Goal: Information Seeking & Learning: Learn about a topic

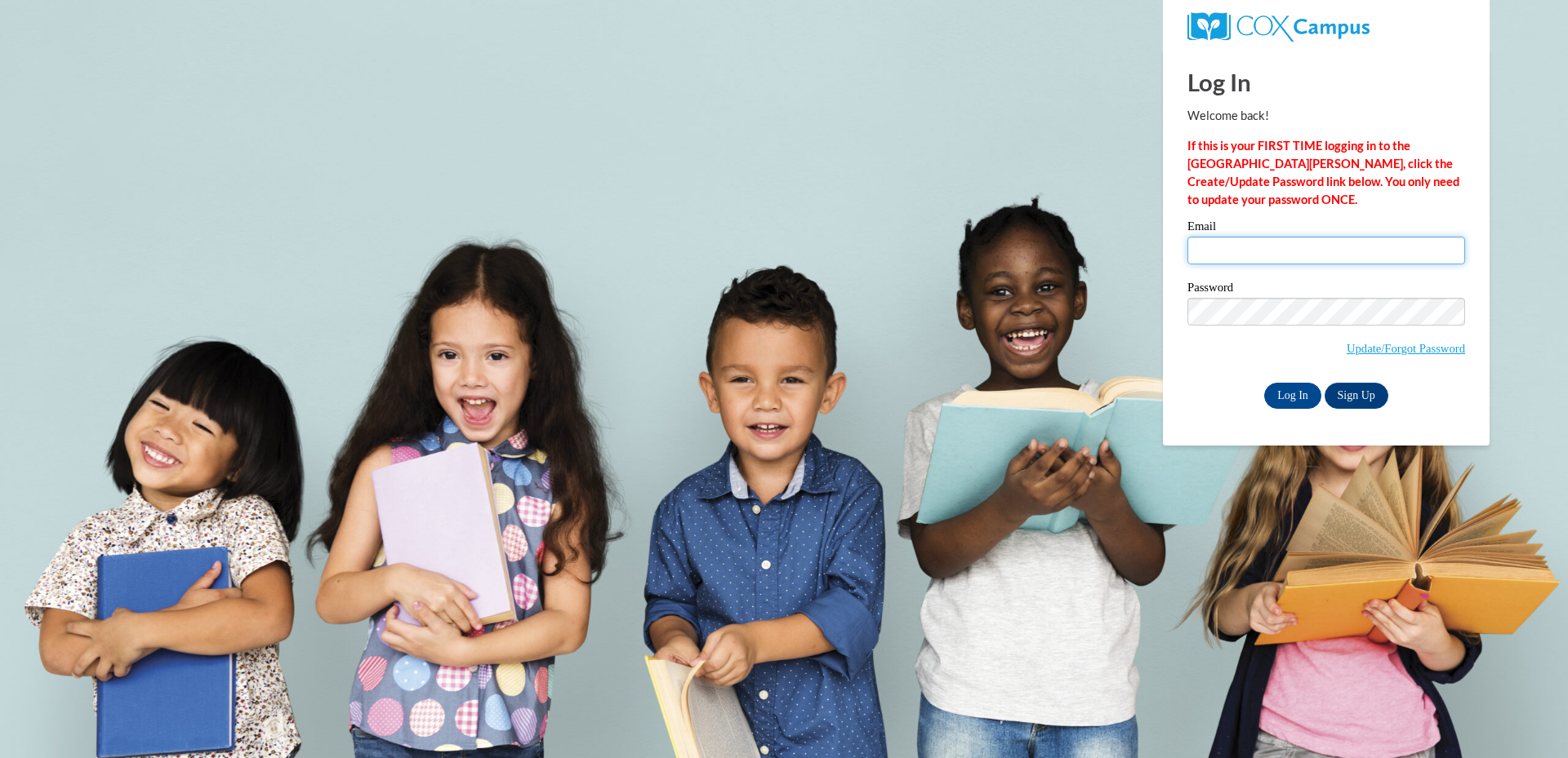
click at [1305, 238] on input "Email" at bounding box center [1326, 251] width 277 height 28
type input "vanessa.lawson@yahoo.com"
click at [1296, 386] on input "Log In" at bounding box center [1292, 396] width 57 height 26
click at [1279, 389] on input "Log In" at bounding box center [1292, 396] width 57 height 26
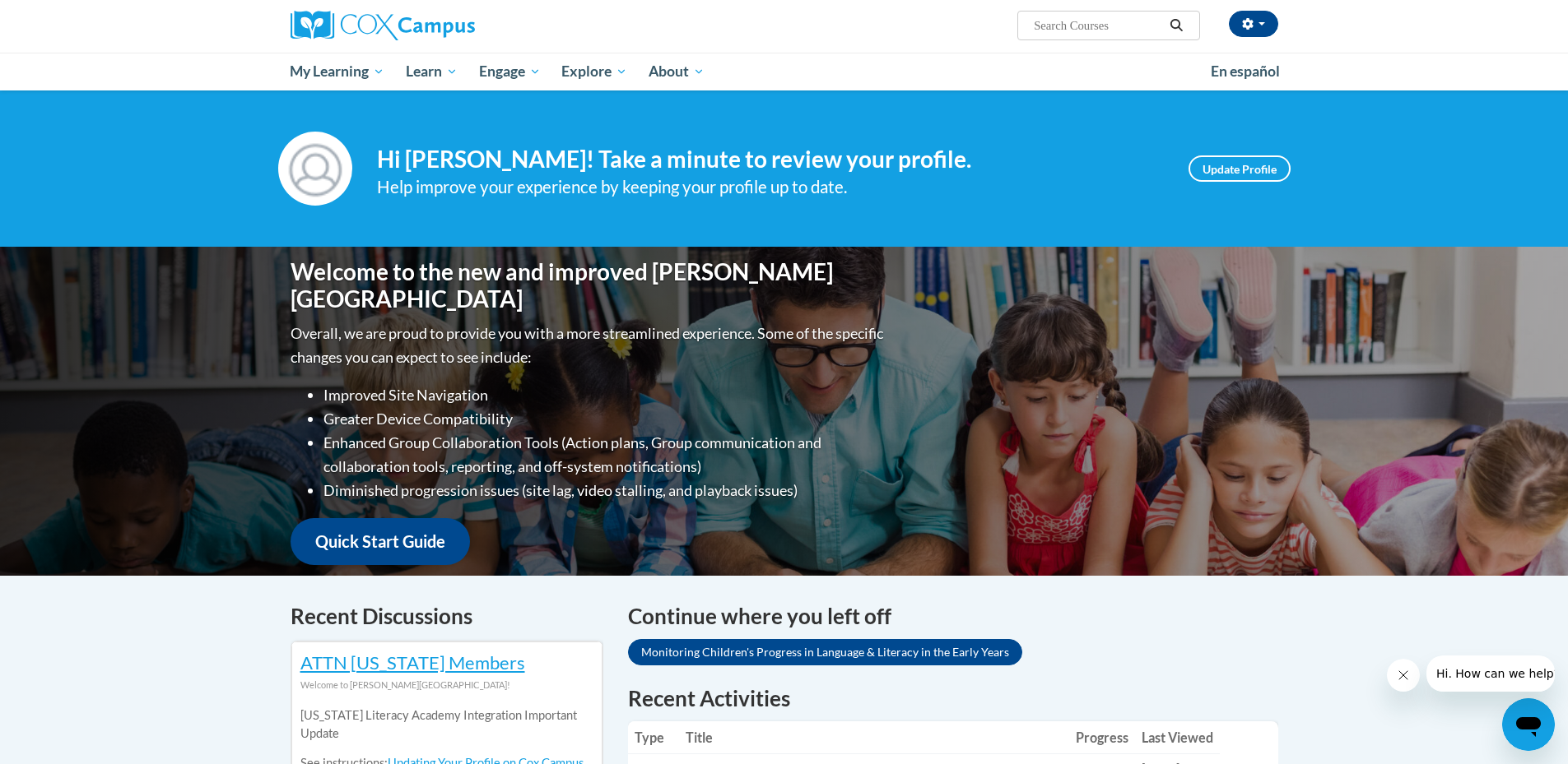
scroll to position [164, 0]
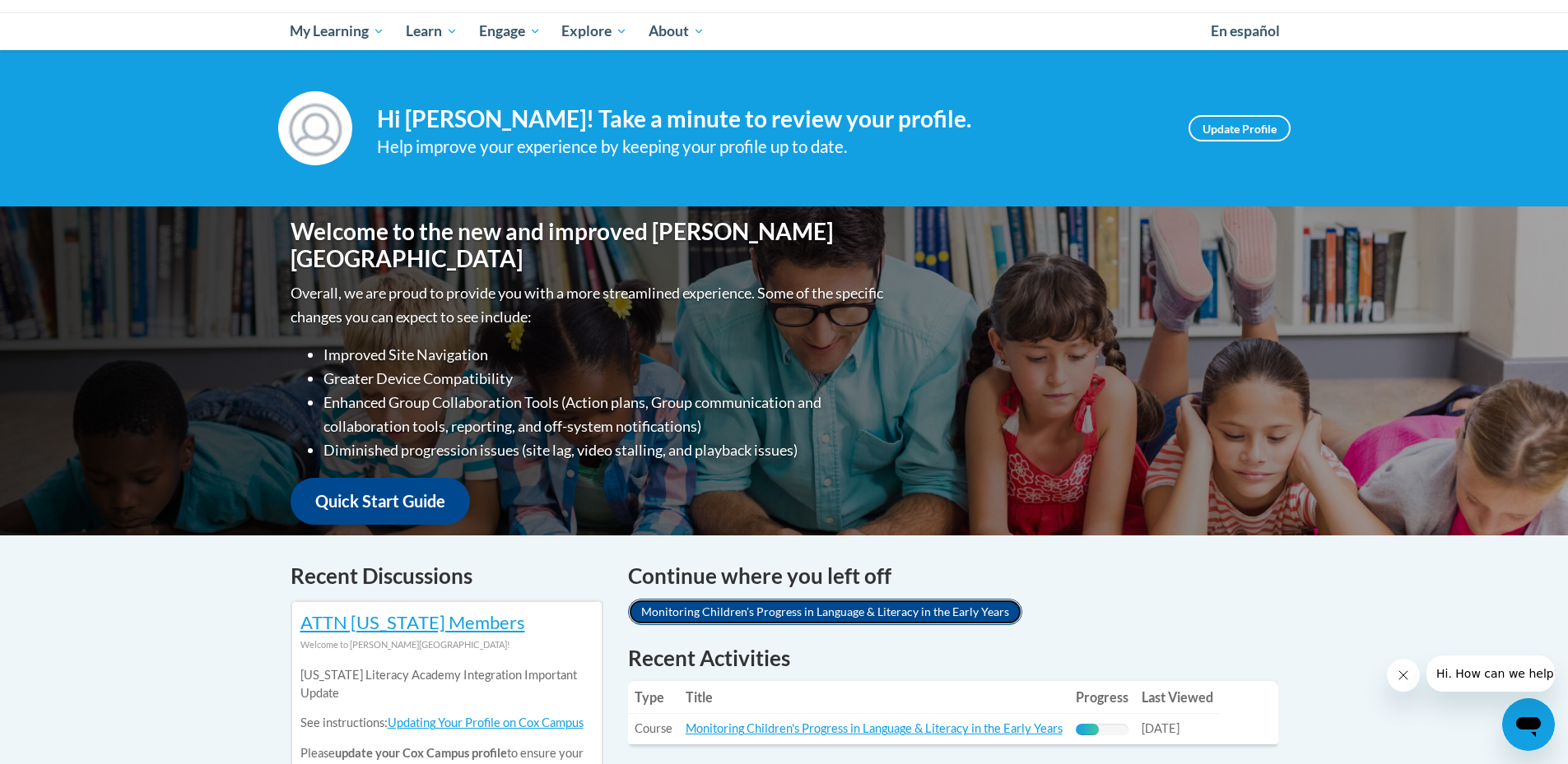
click at [709, 615] on link "Monitoring Children's Progress in Language & Literacy in the Early Years" at bounding box center [825, 612] width 394 height 27
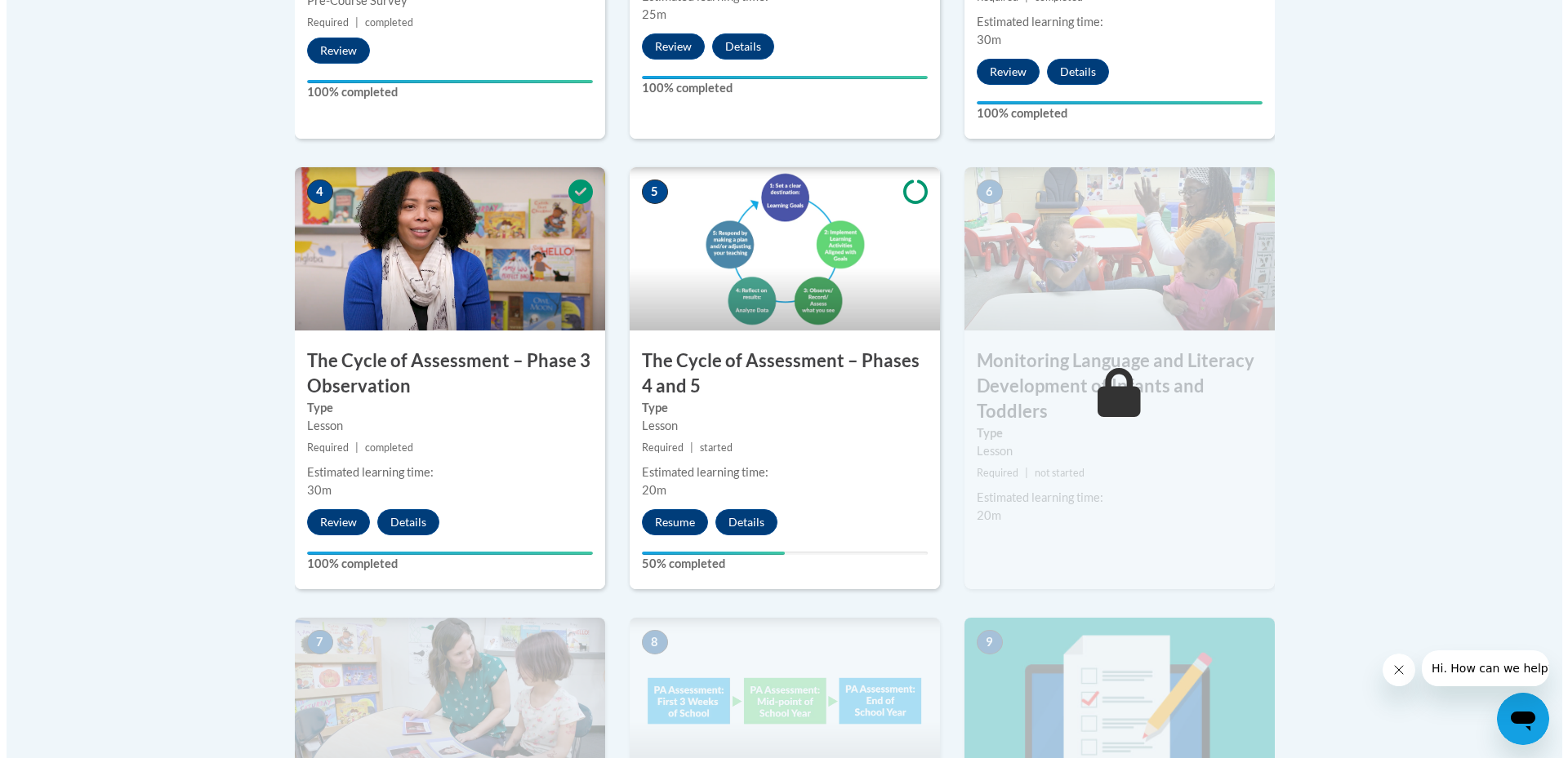
scroll to position [908, 0]
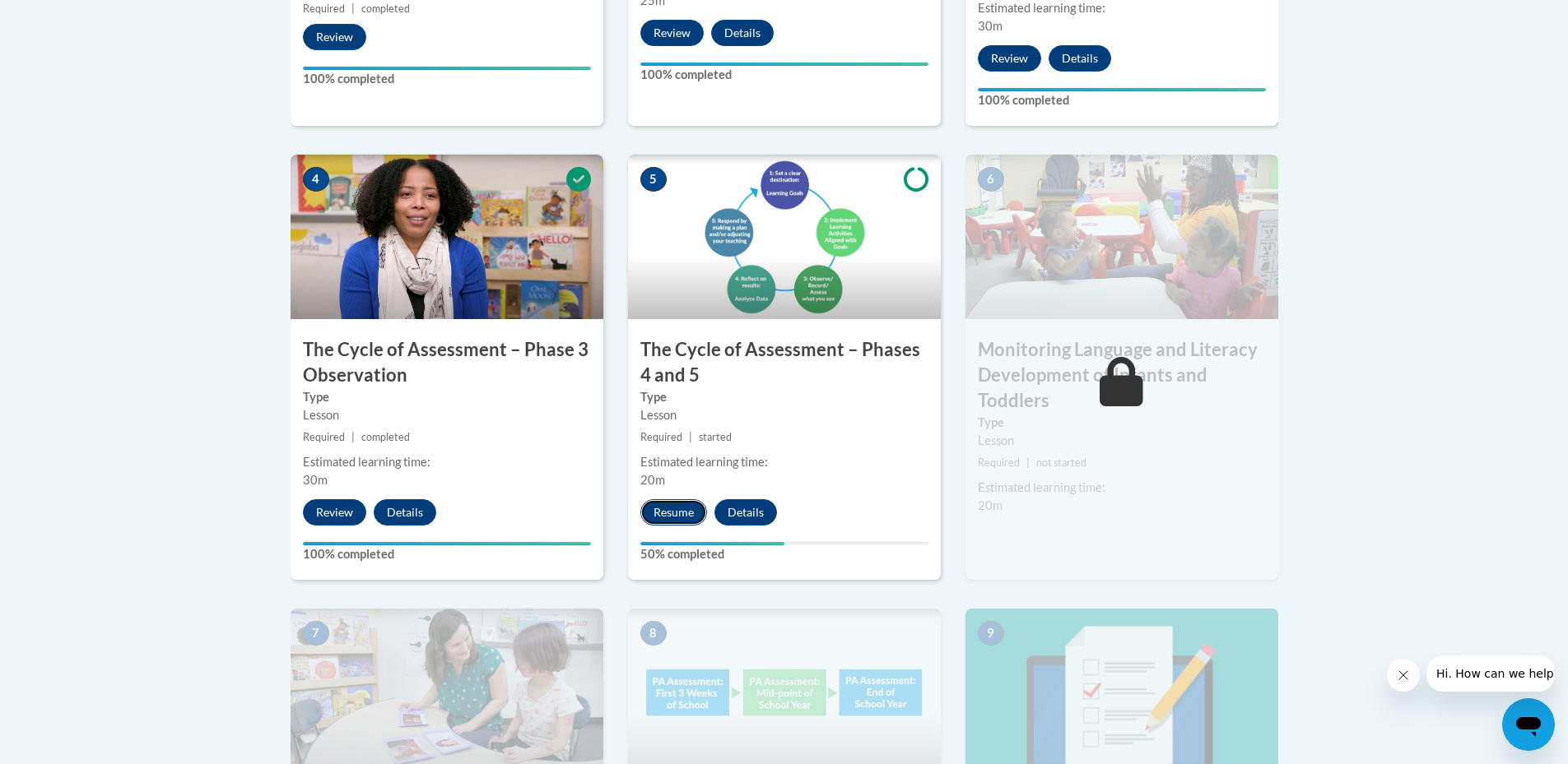
click at [660, 510] on button "Resume" at bounding box center [673, 513] width 67 height 27
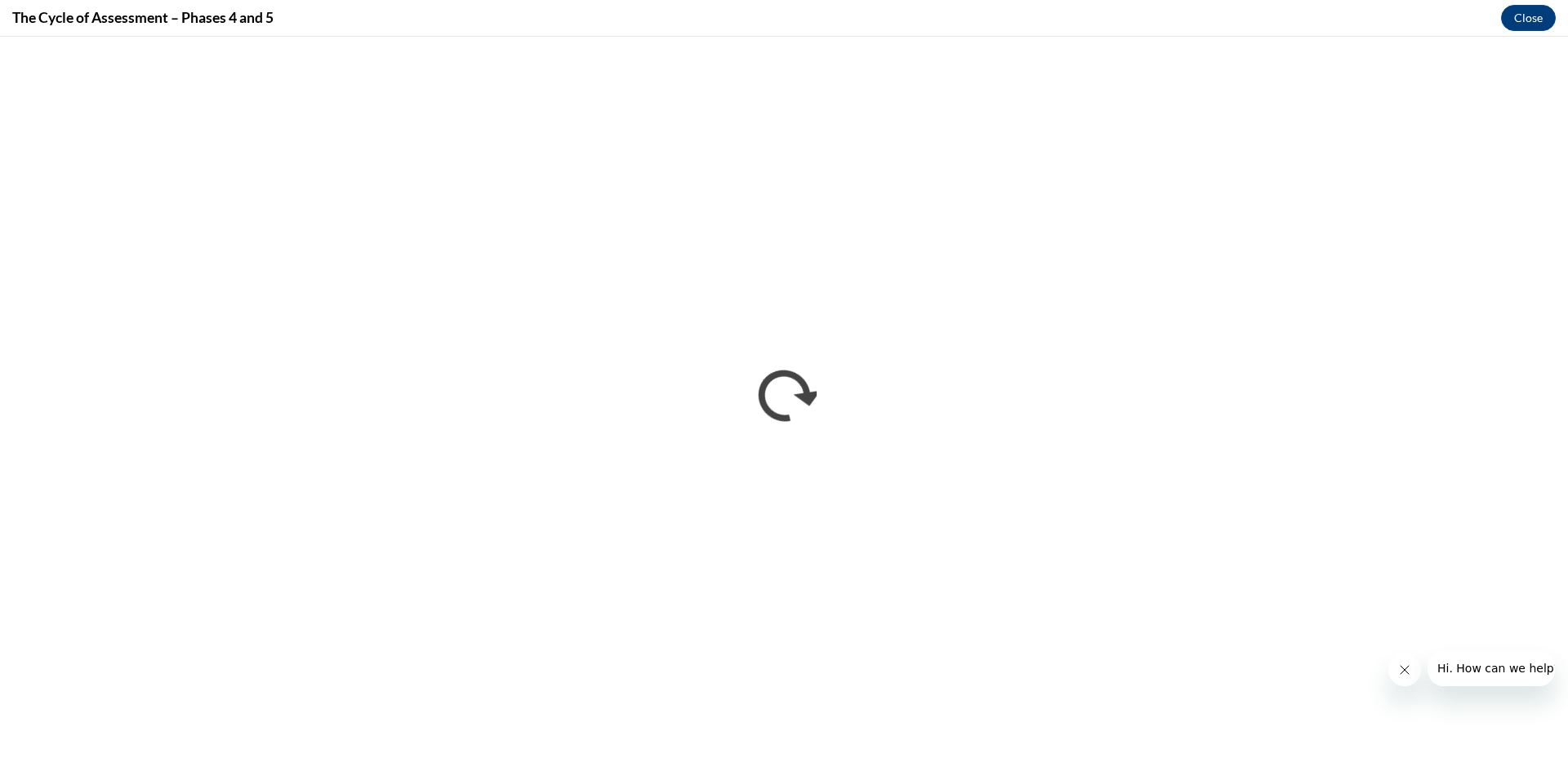
scroll to position [0, 0]
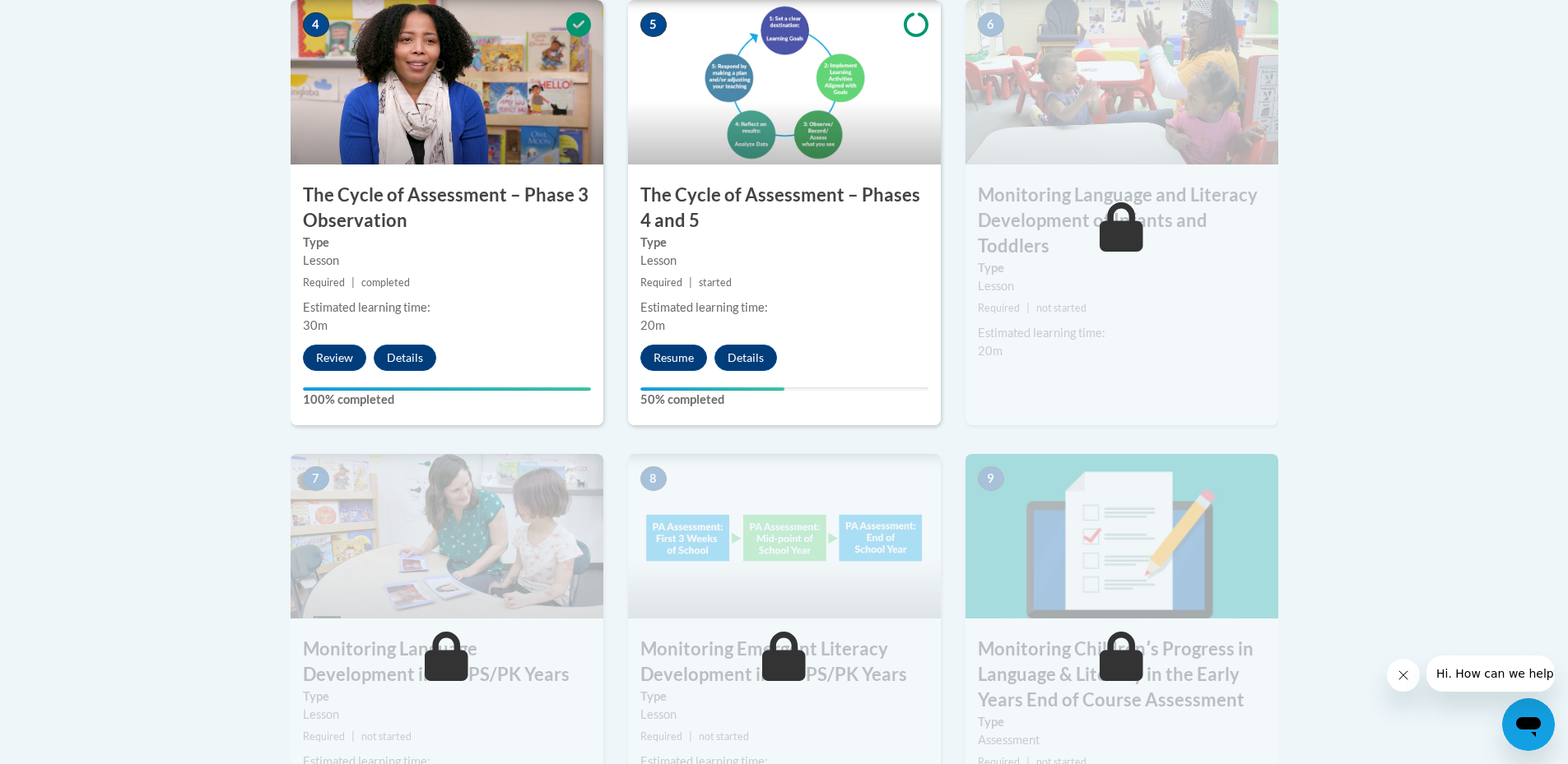
scroll to position [1234, 0]
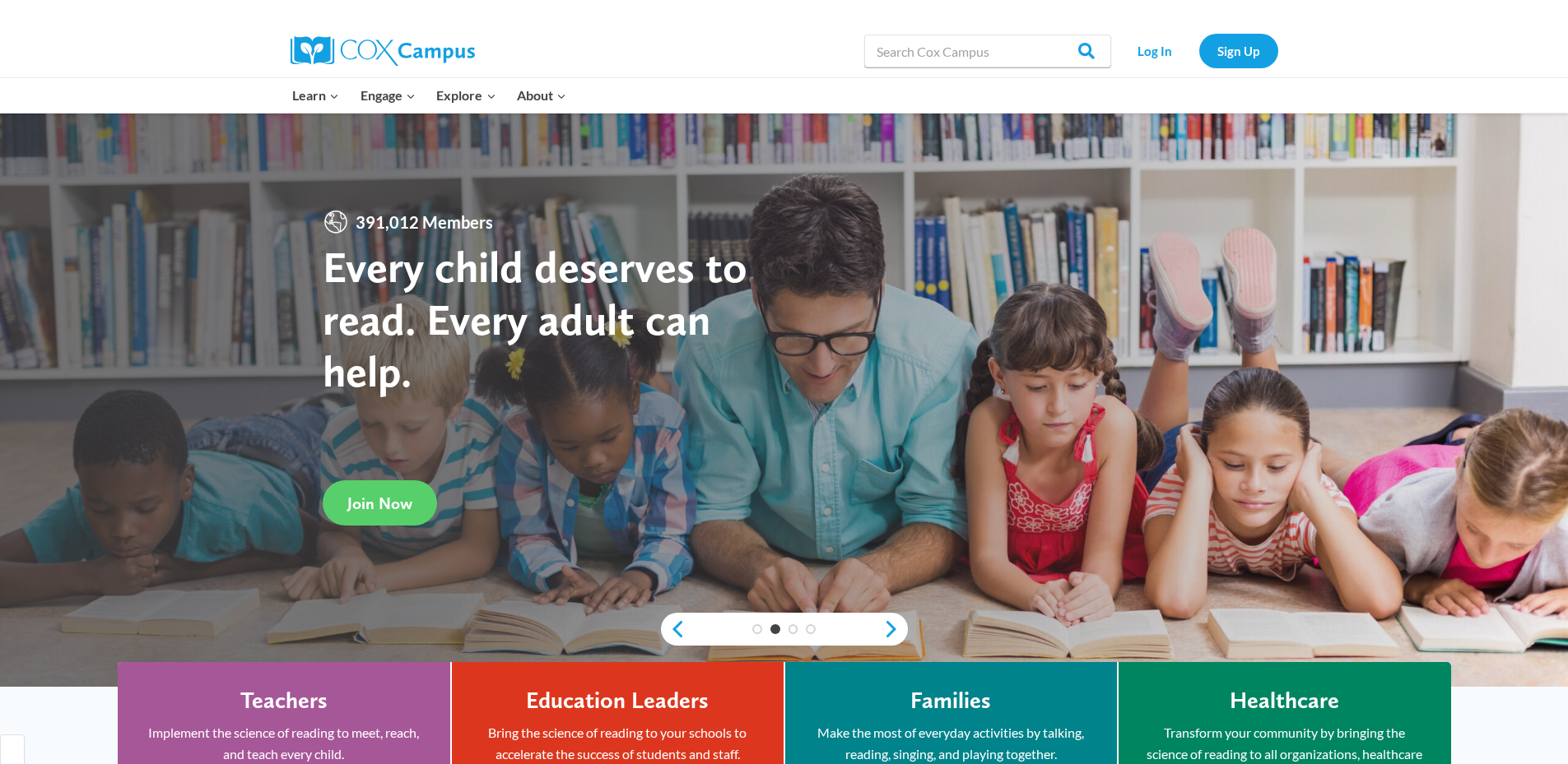
scroll to position [1225, 0]
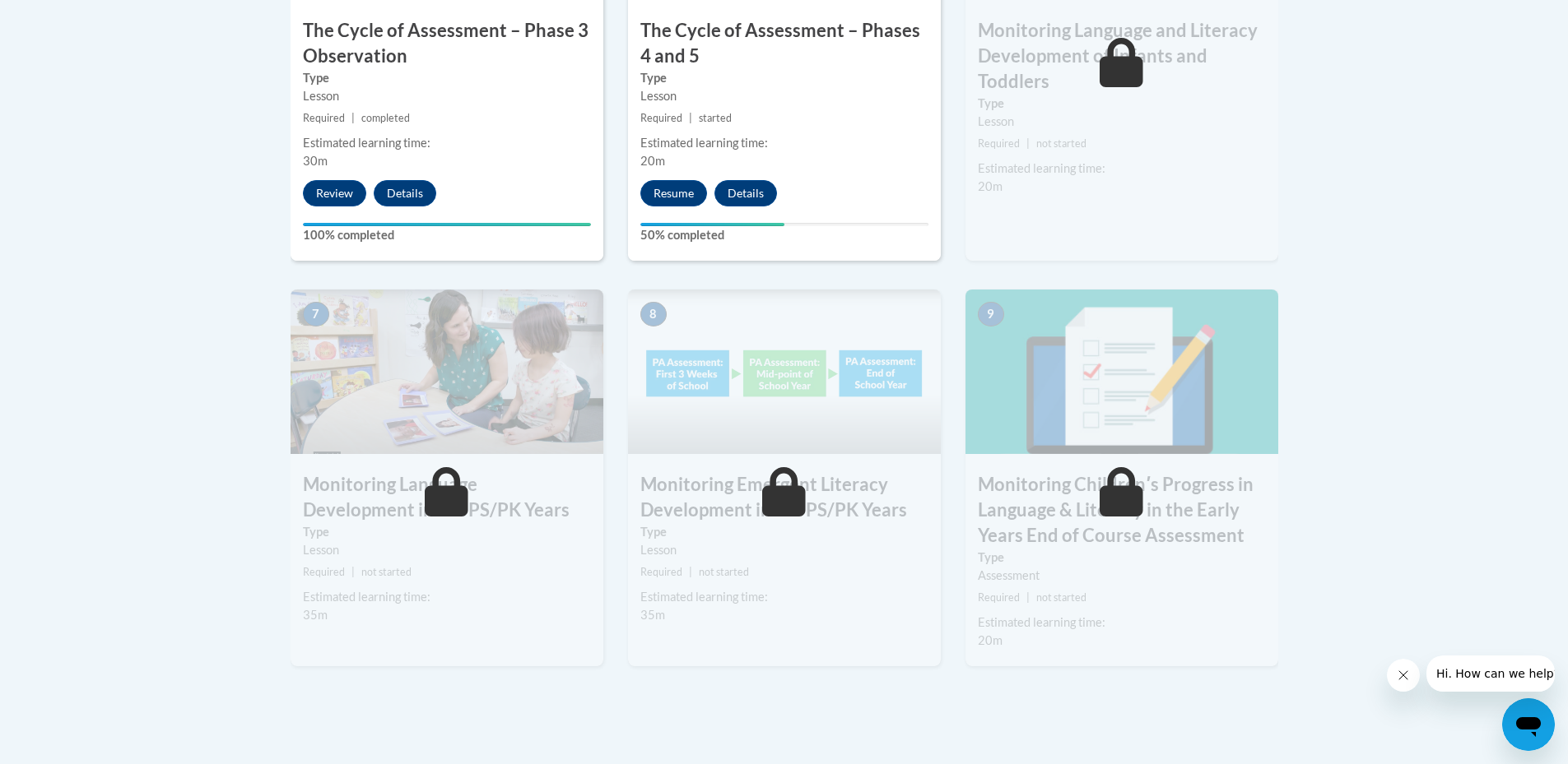
scroll to position [1225, 0]
